Goal: Information Seeking & Learning: Compare options

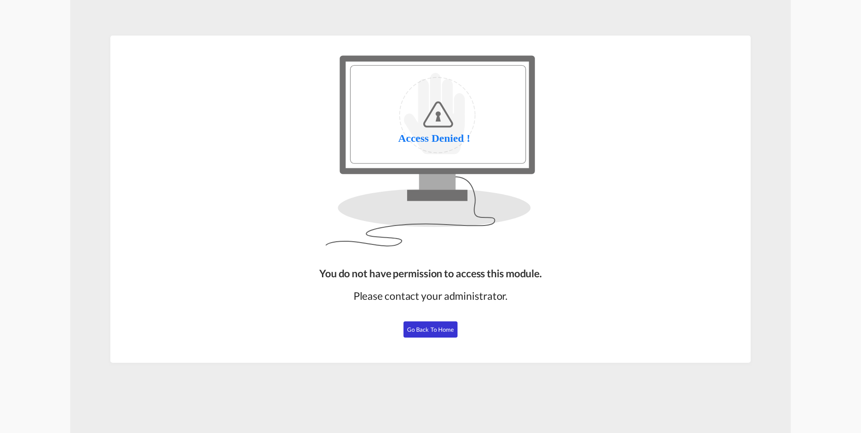
click at [420, 335] on button "Go Back to Home" at bounding box center [430, 329] width 54 height 16
click at [413, 332] on span "Go Back to Home" at bounding box center [430, 329] width 47 height 7
click at [425, 329] on span "Go Back to Home" at bounding box center [430, 329] width 47 height 7
